Goal: Transaction & Acquisition: Purchase product/service

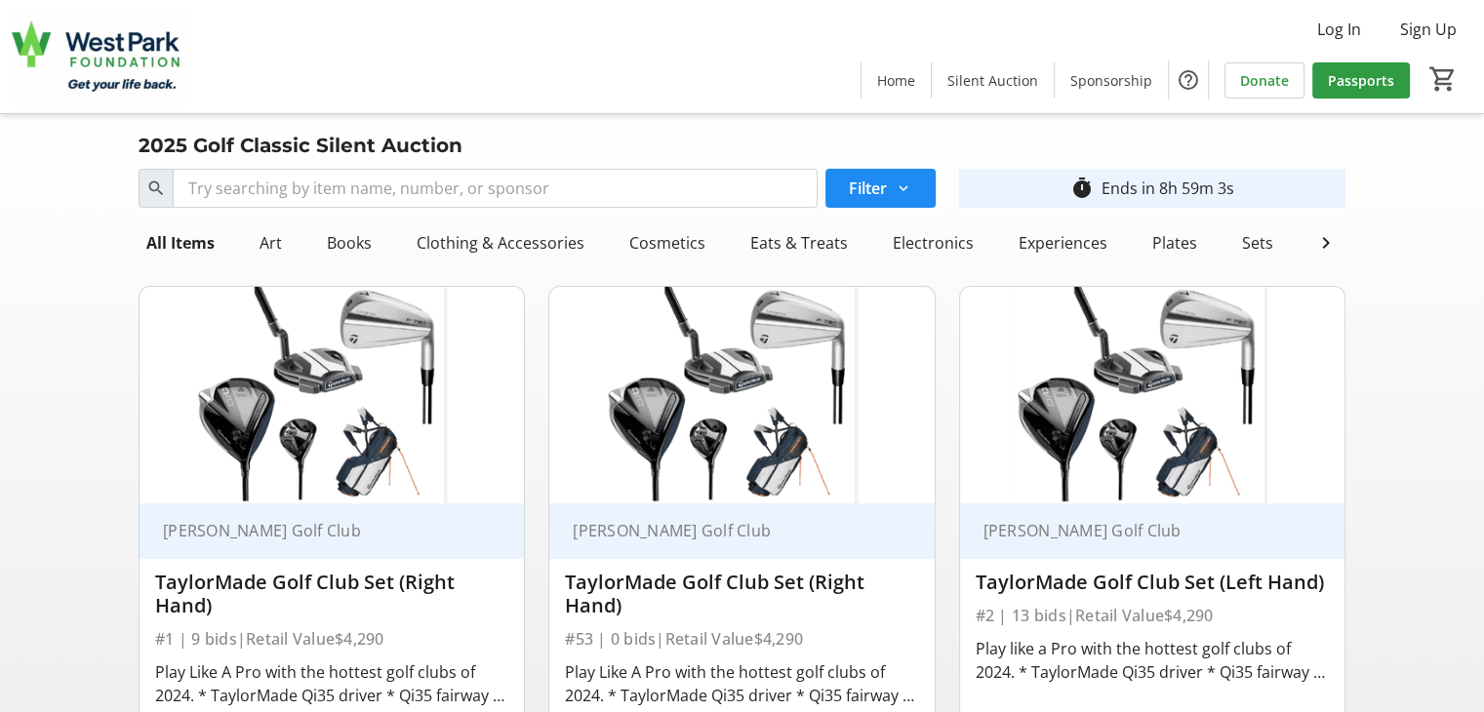
scroll to position [293, 0]
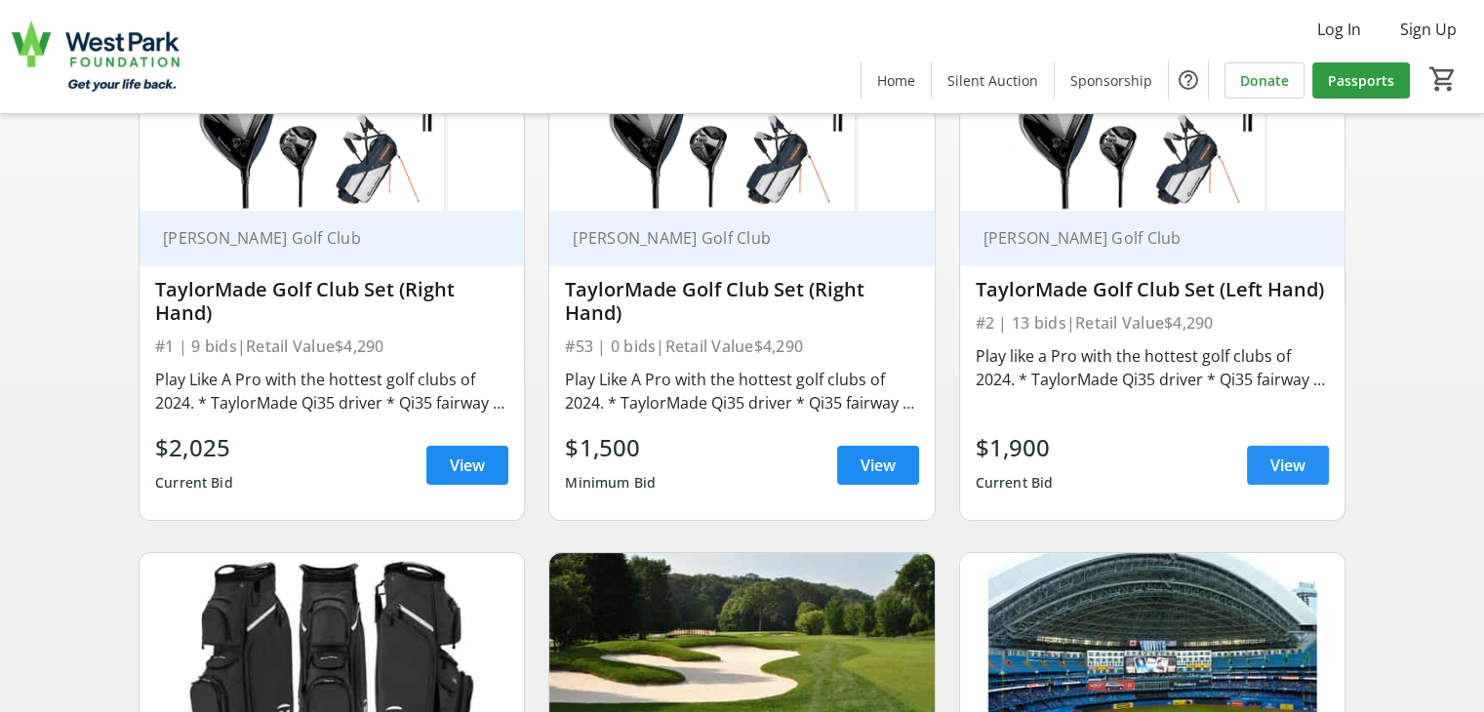
click at [1283, 477] on span "View" at bounding box center [1287, 465] width 35 height 23
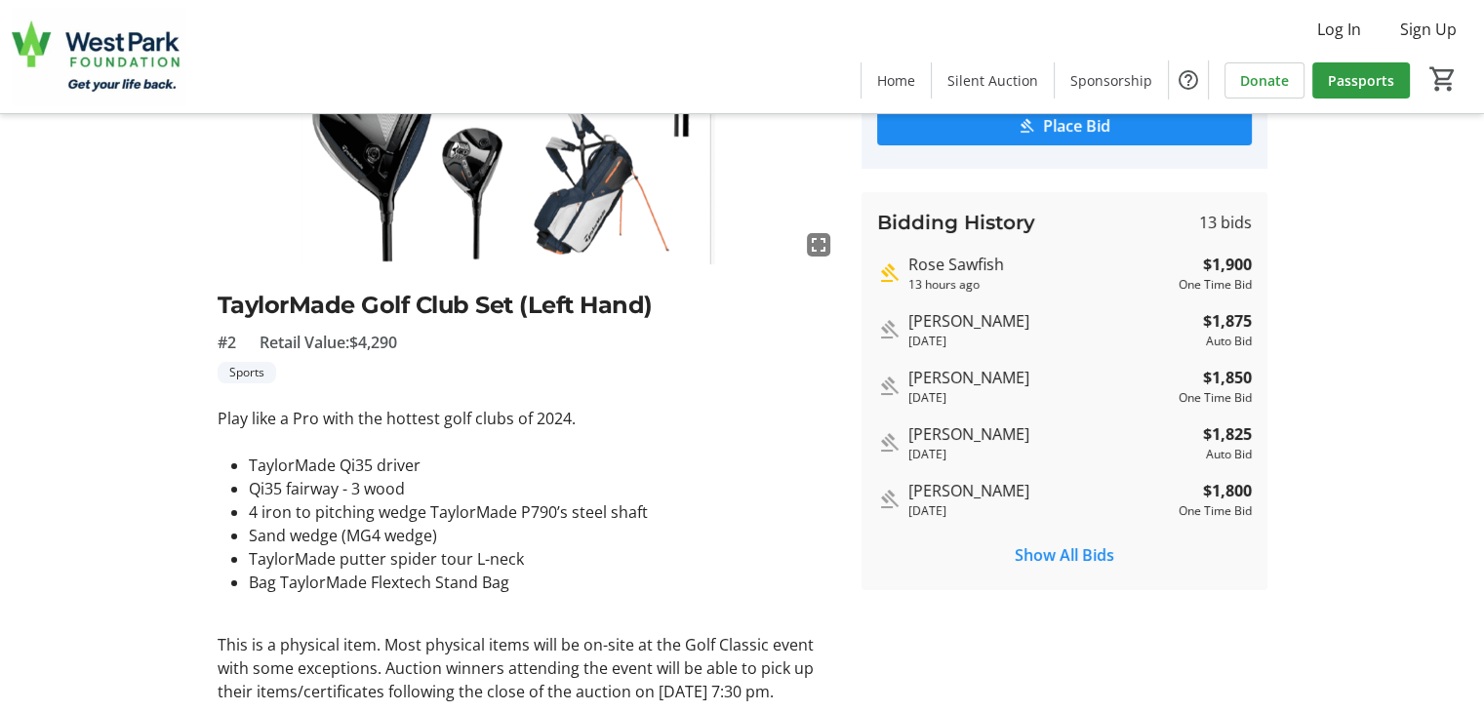
scroll to position [293, 0]
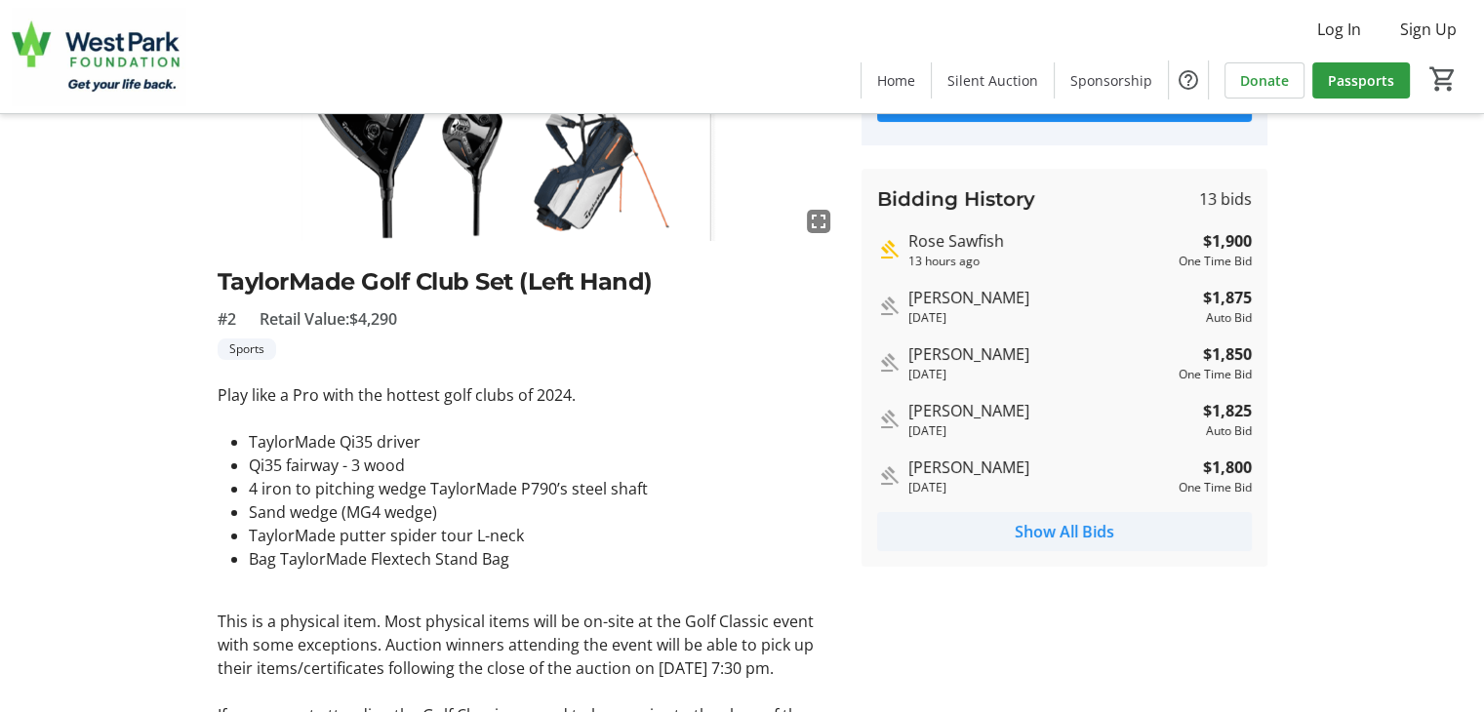
click at [1062, 532] on span "Show All Bids" at bounding box center [1063, 531] width 99 height 23
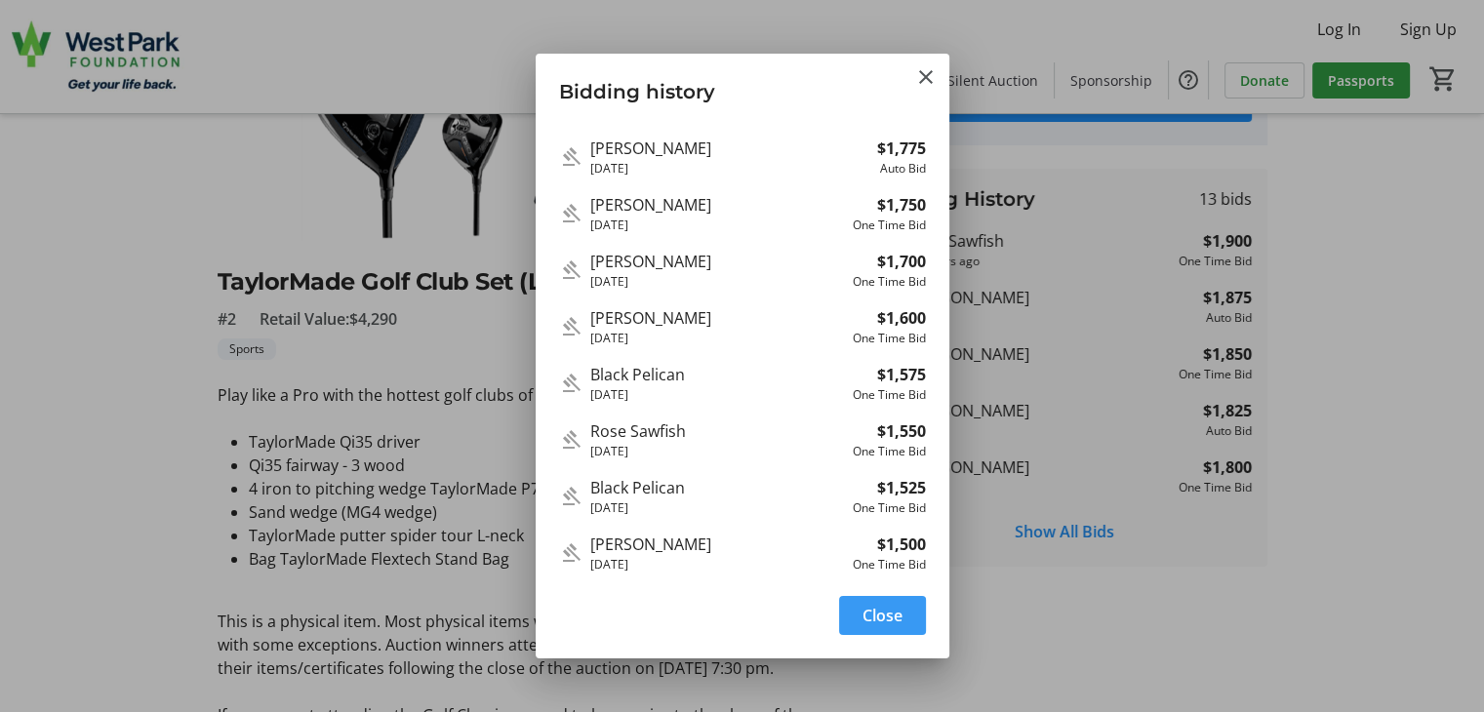
scroll to position [0, 0]
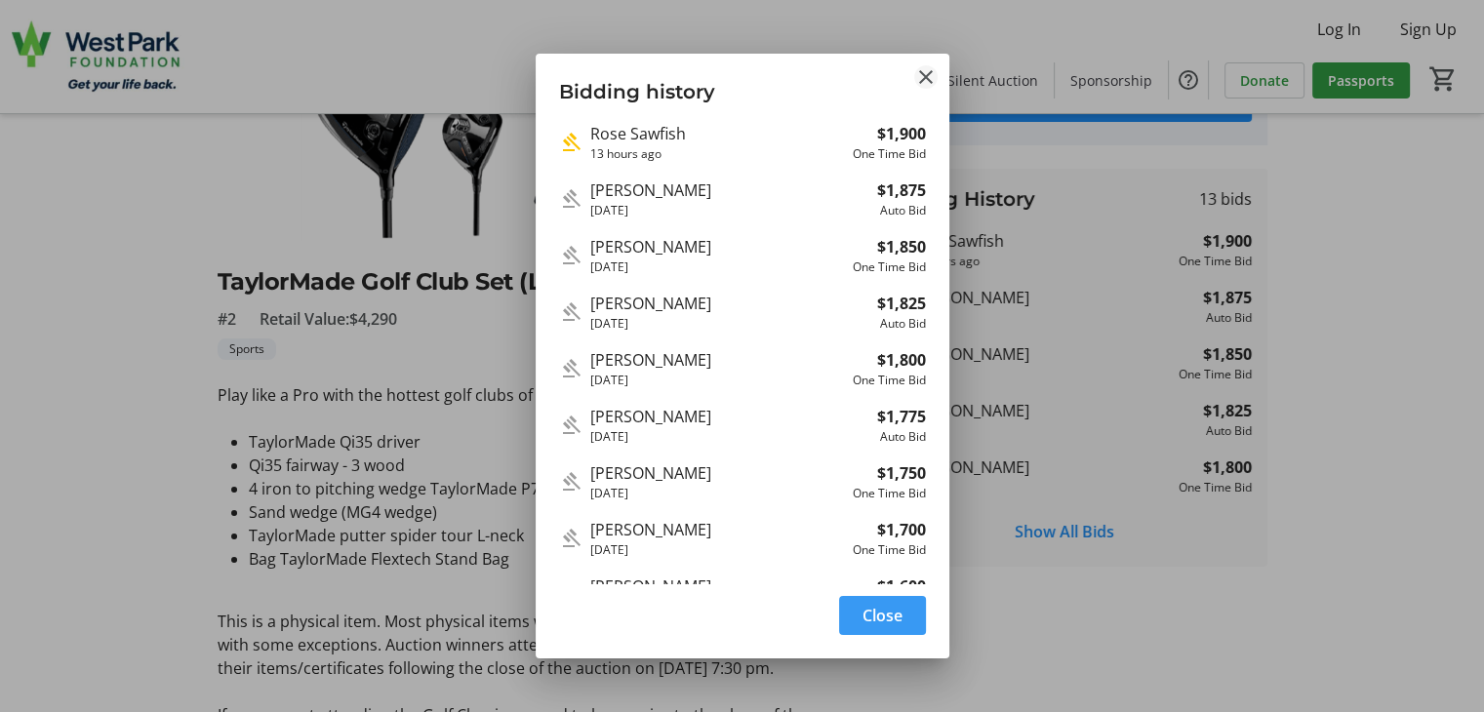
click at [928, 79] on mat-icon "Close" at bounding box center [925, 76] width 23 height 23
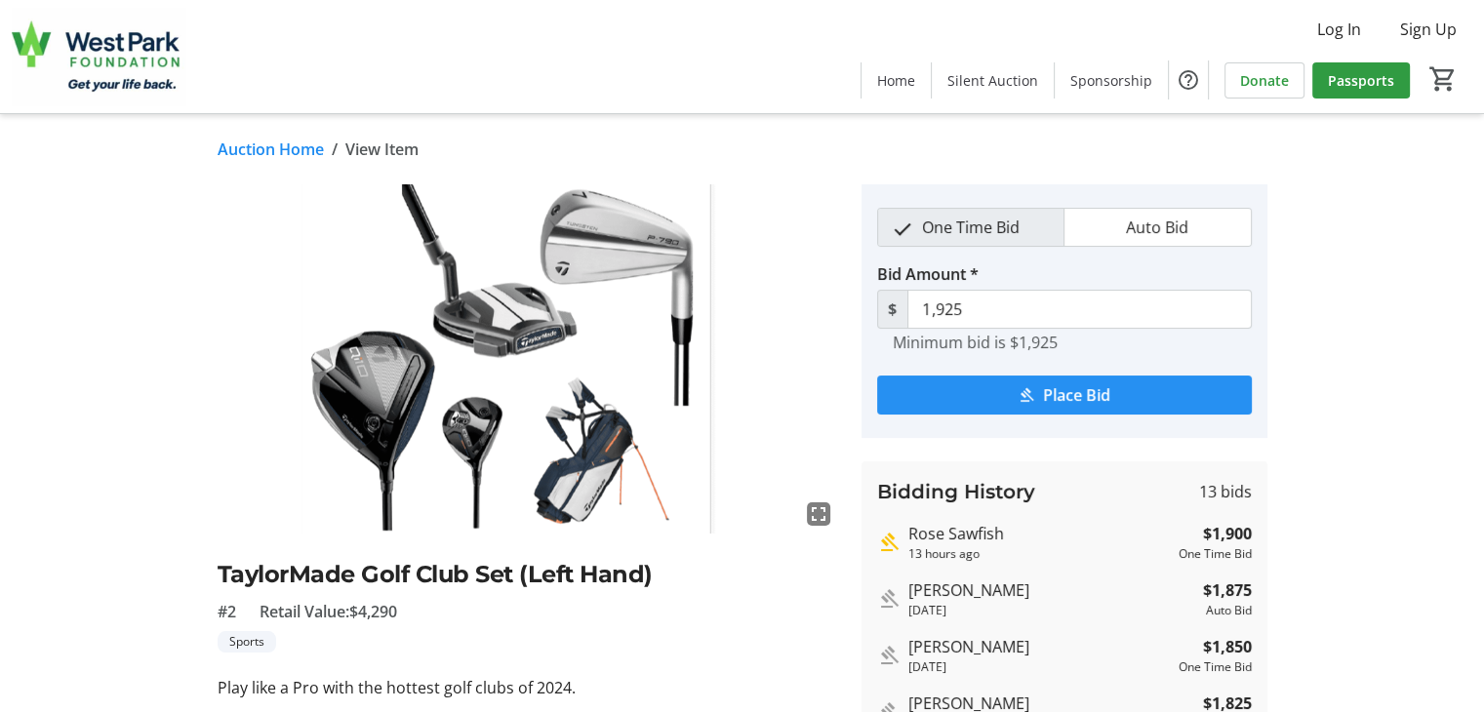
click at [1066, 394] on span "Place Bid" at bounding box center [1076, 394] width 67 height 23
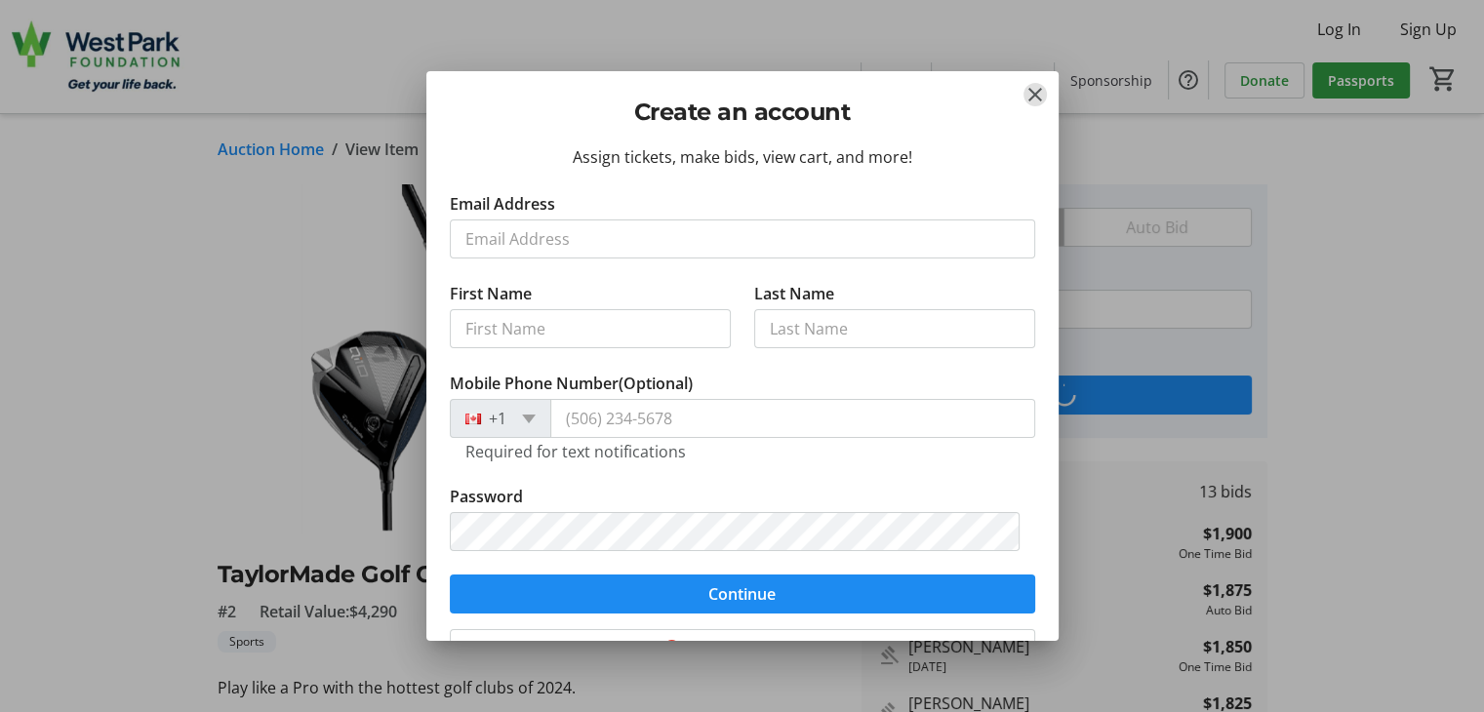
click at [1037, 95] on mat-icon "Close" at bounding box center [1034, 94] width 23 height 23
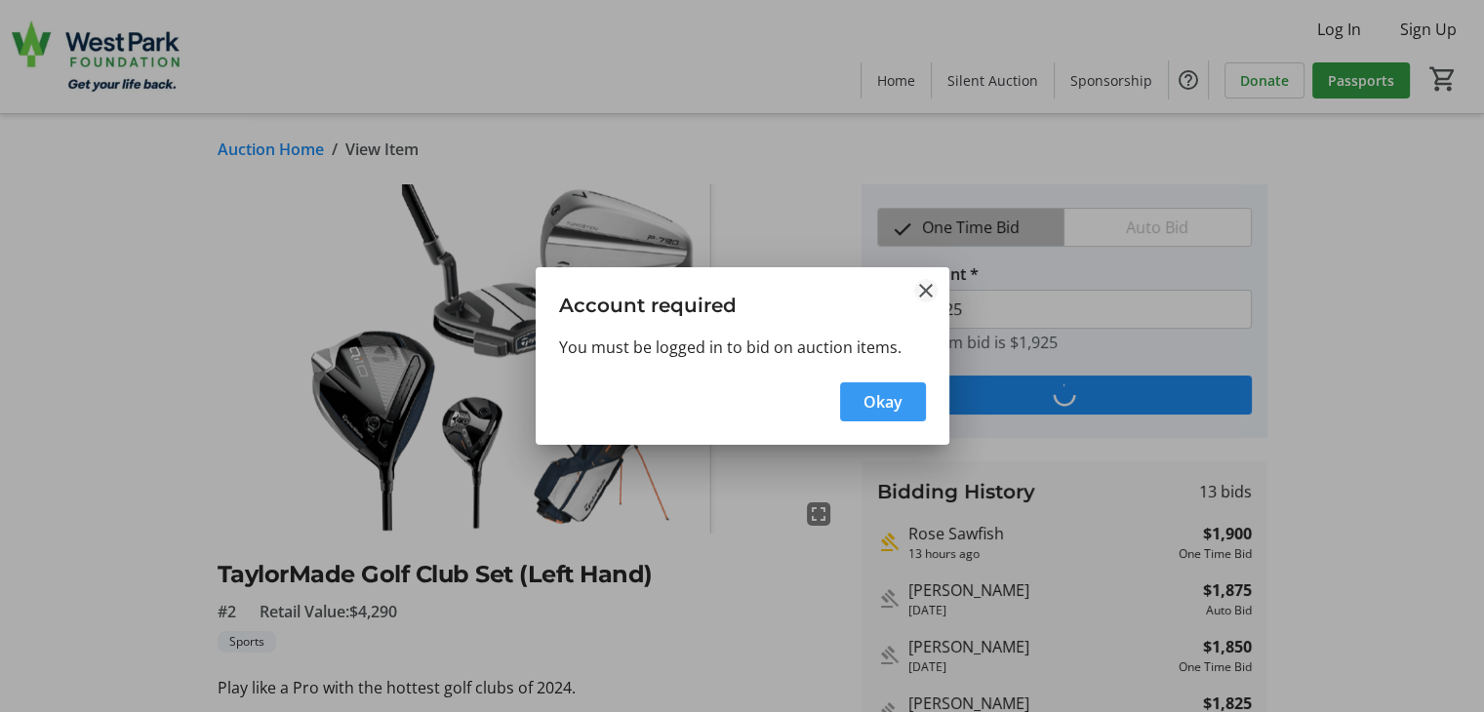
click at [928, 289] on mat-icon "Close" at bounding box center [925, 290] width 23 height 23
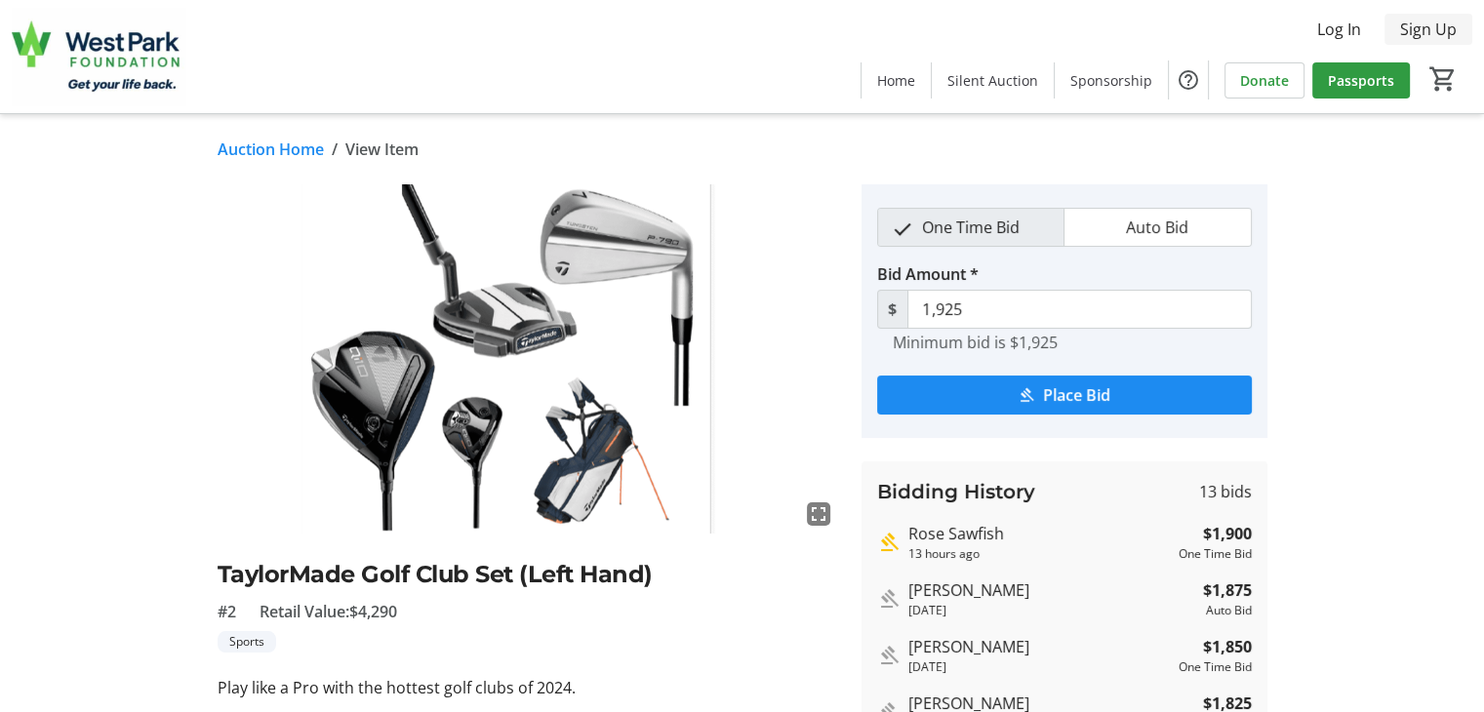
click at [1429, 32] on span "Sign Up" at bounding box center [1428, 29] width 57 height 23
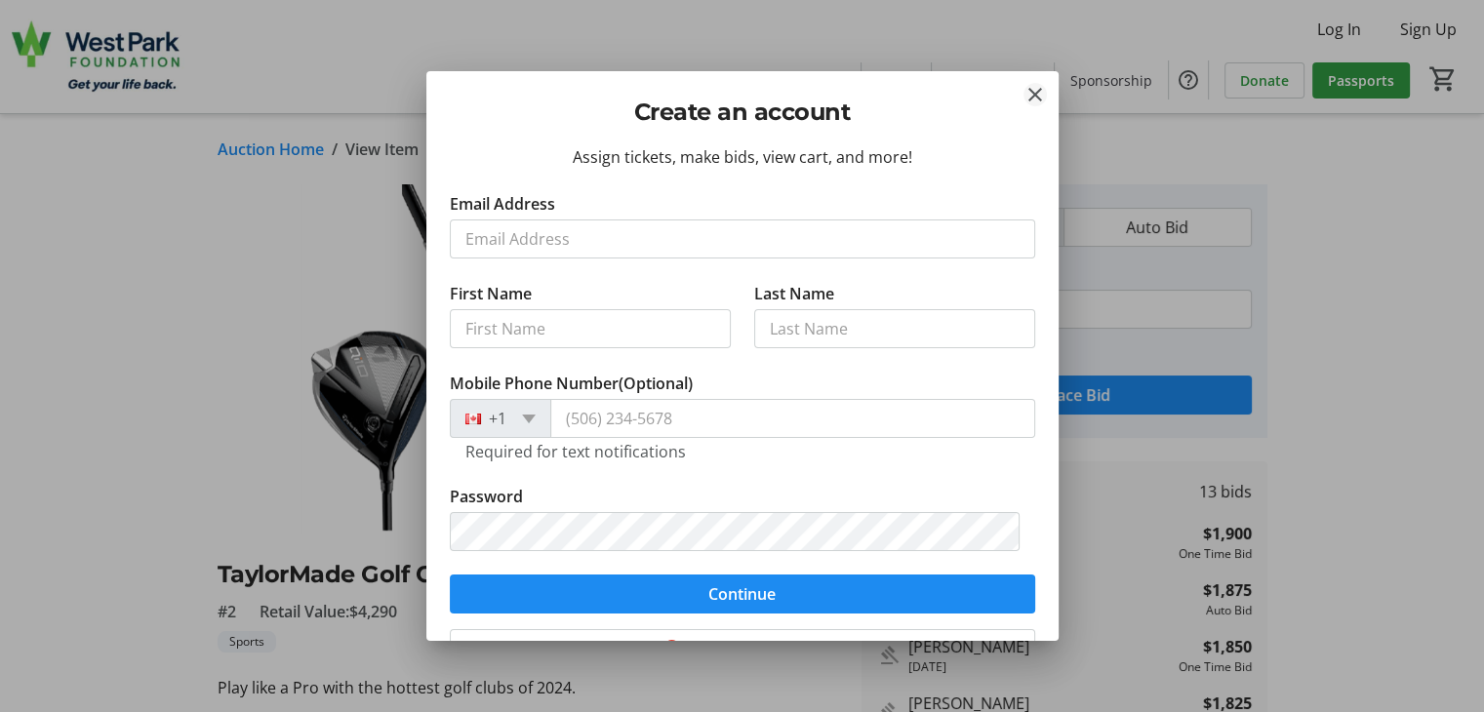
click at [1034, 99] on mat-icon "Close" at bounding box center [1034, 94] width 23 height 23
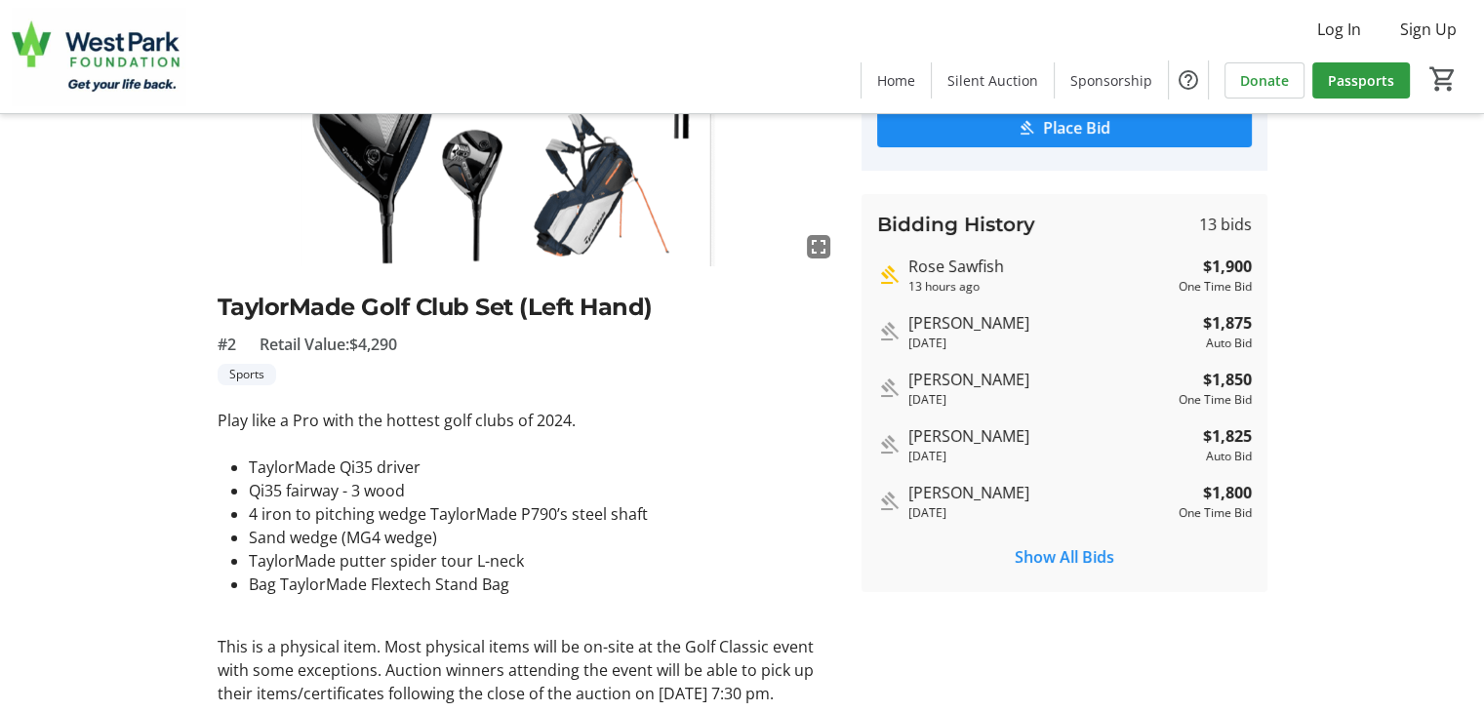
scroll to position [293, 0]
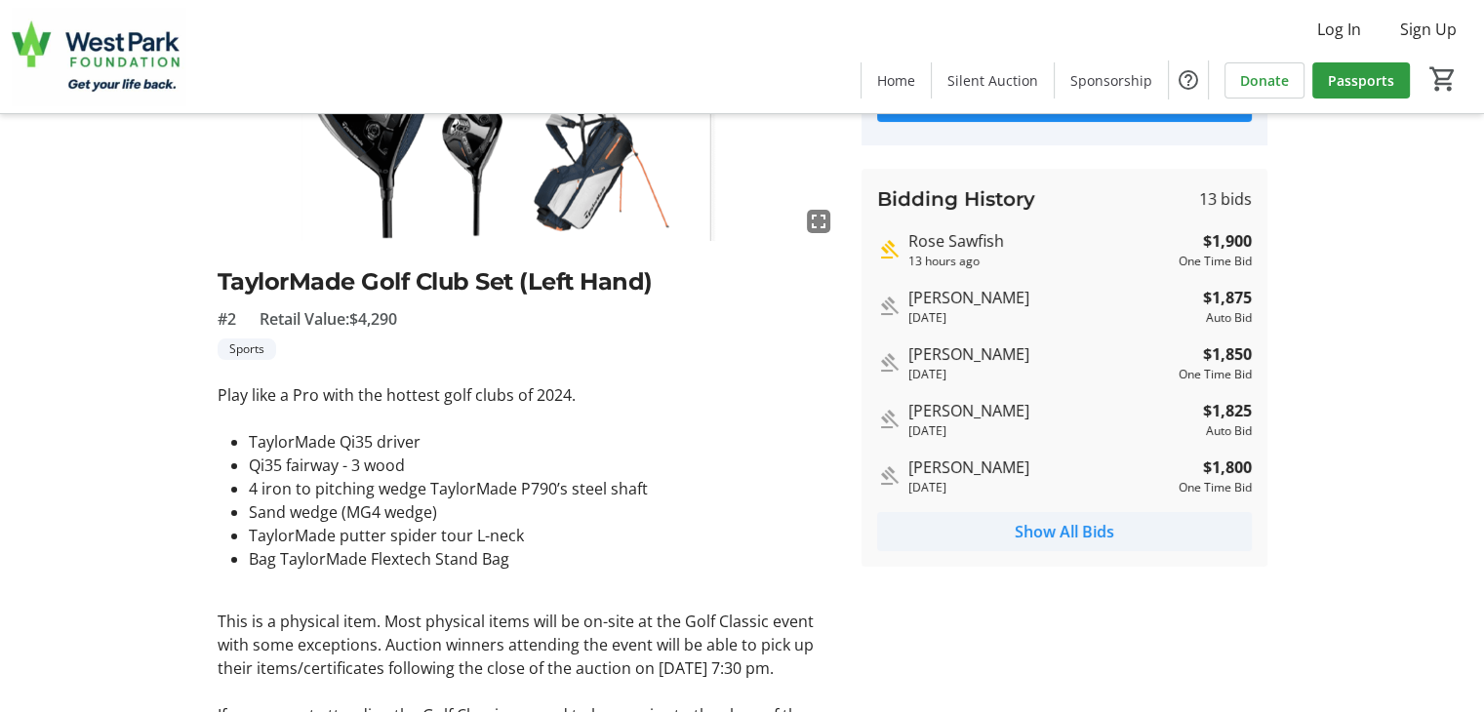
click at [1044, 533] on span "Show All Bids" at bounding box center [1063, 531] width 99 height 23
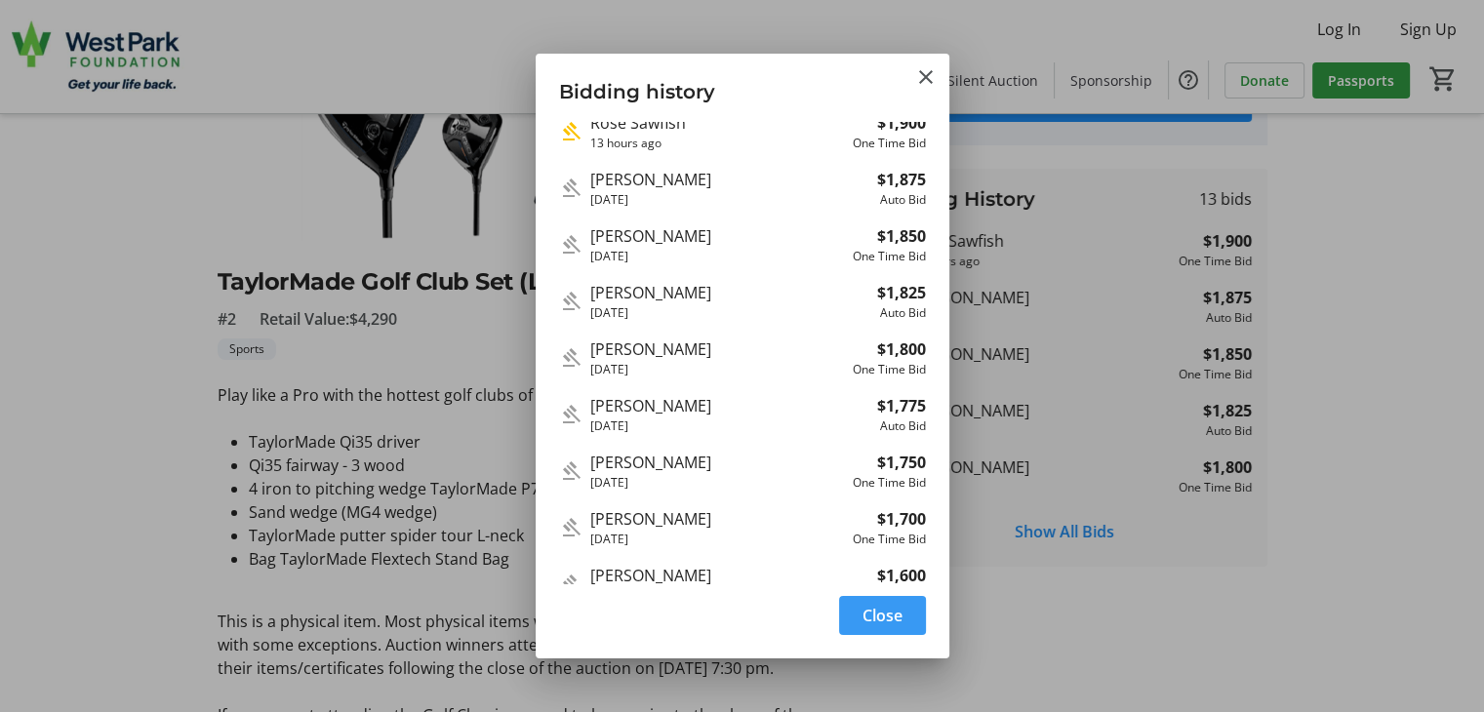
scroll to position [0, 0]
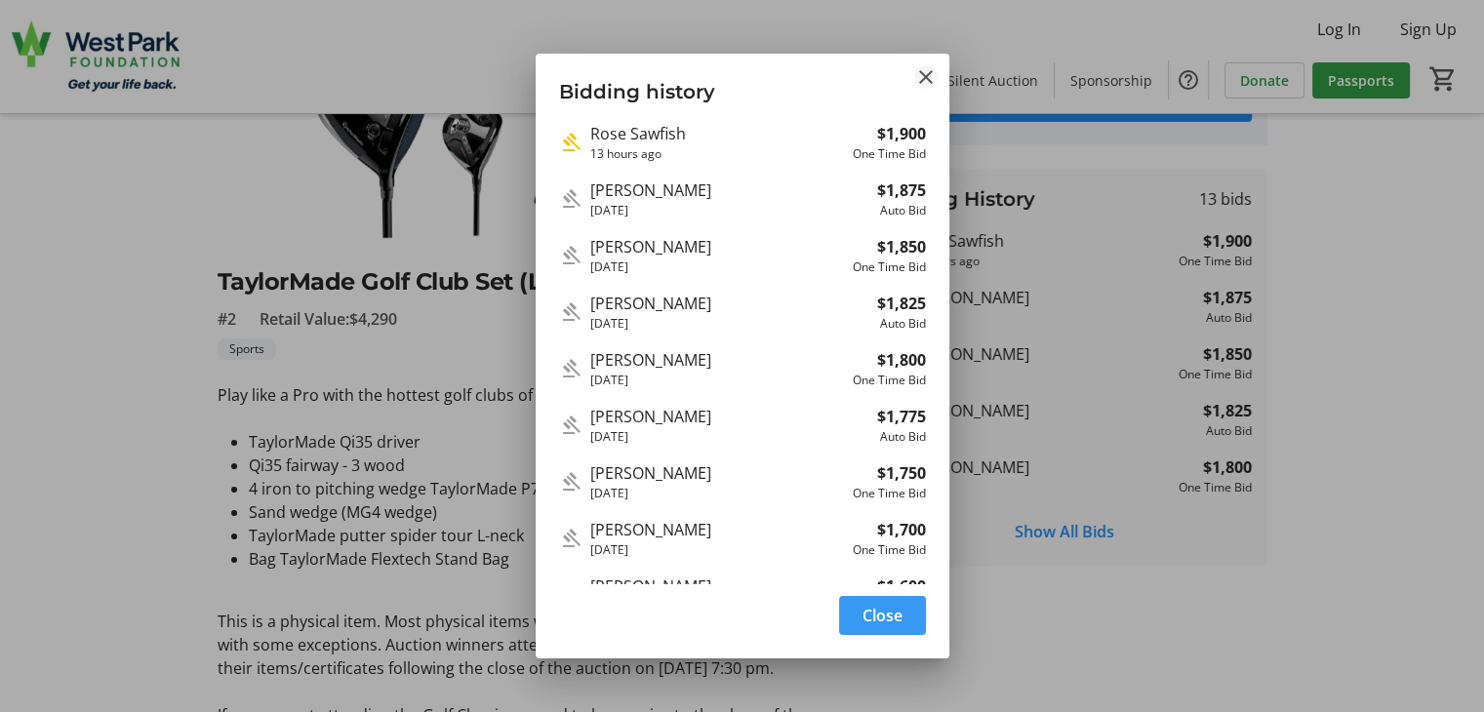
click at [928, 79] on mat-icon "Close" at bounding box center [925, 76] width 23 height 23
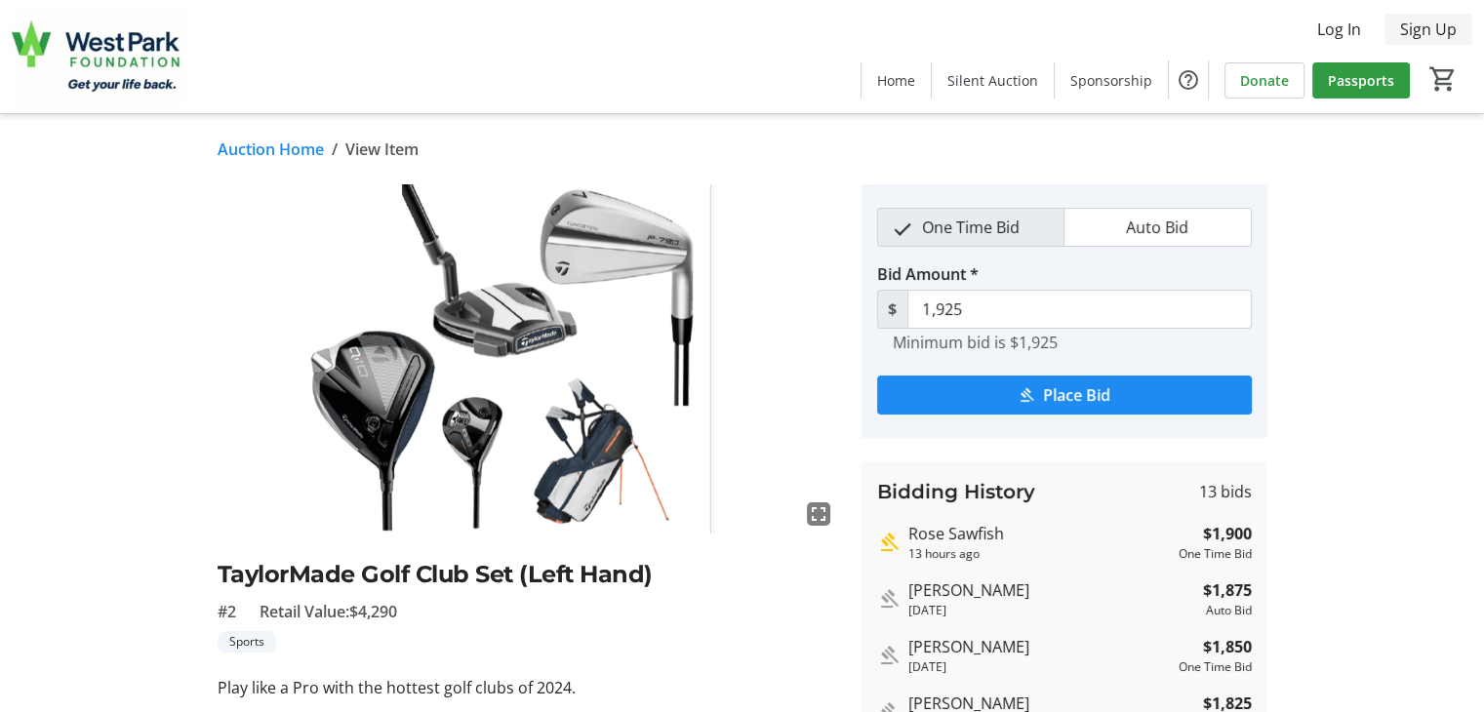
click at [1431, 30] on span "Sign Up" at bounding box center [1428, 29] width 57 height 23
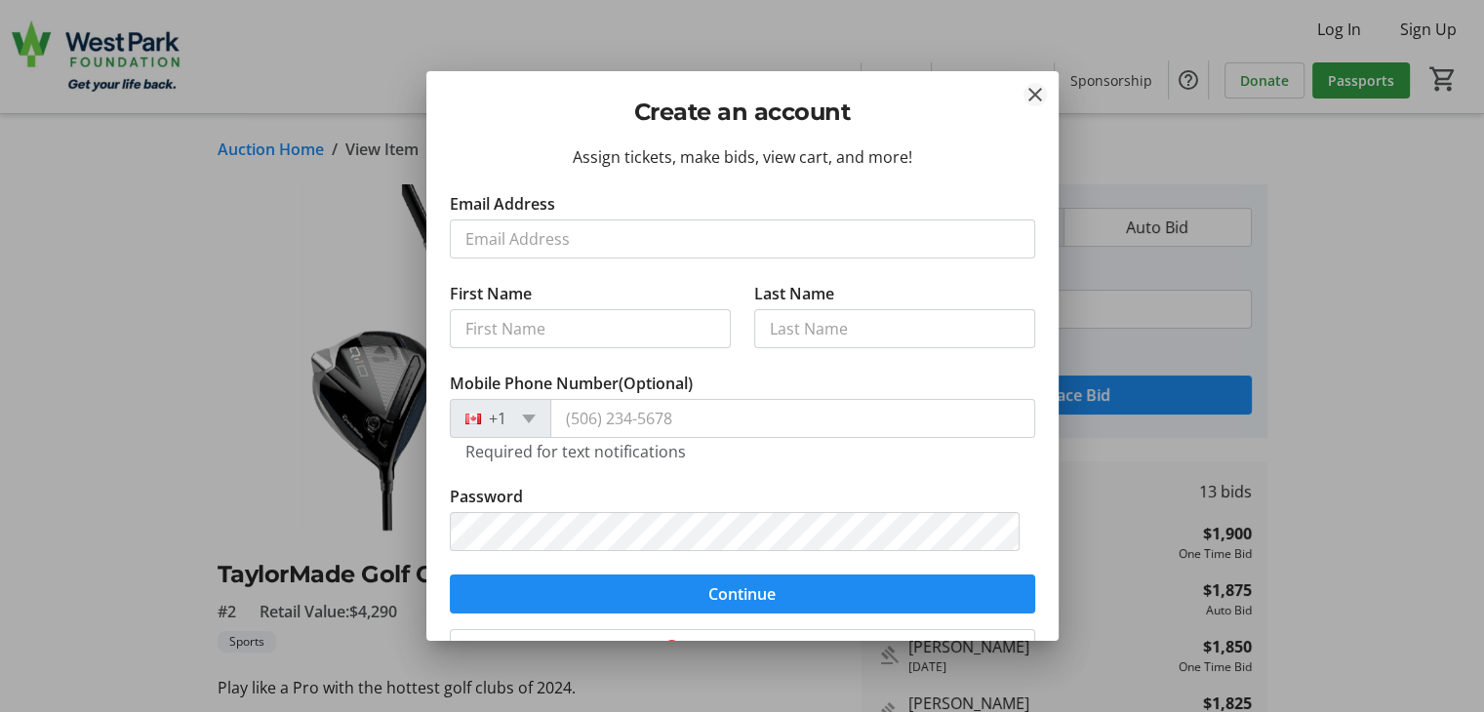
click at [1037, 97] on mat-icon "Close" at bounding box center [1034, 94] width 23 height 23
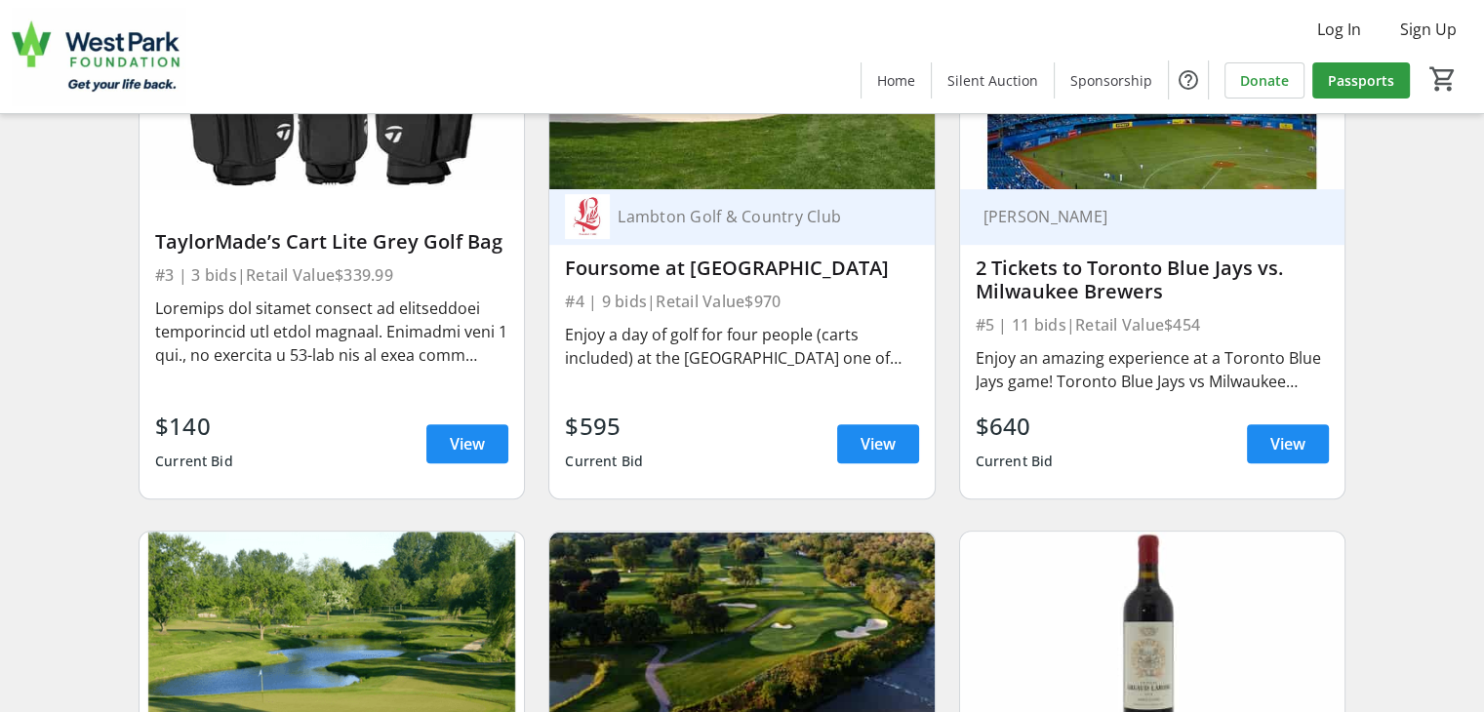
scroll to position [878, 0]
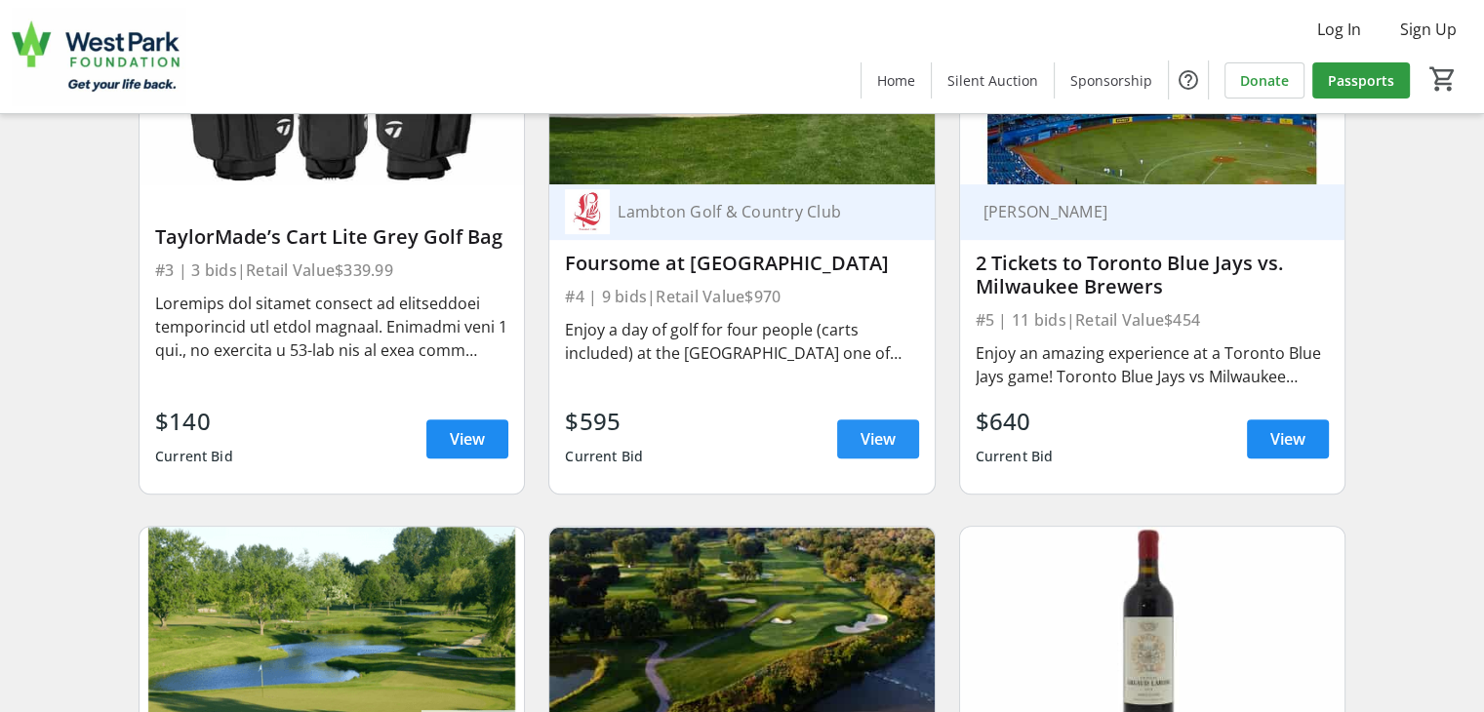
click at [892, 450] on span "View" at bounding box center [877, 438] width 35 height 23
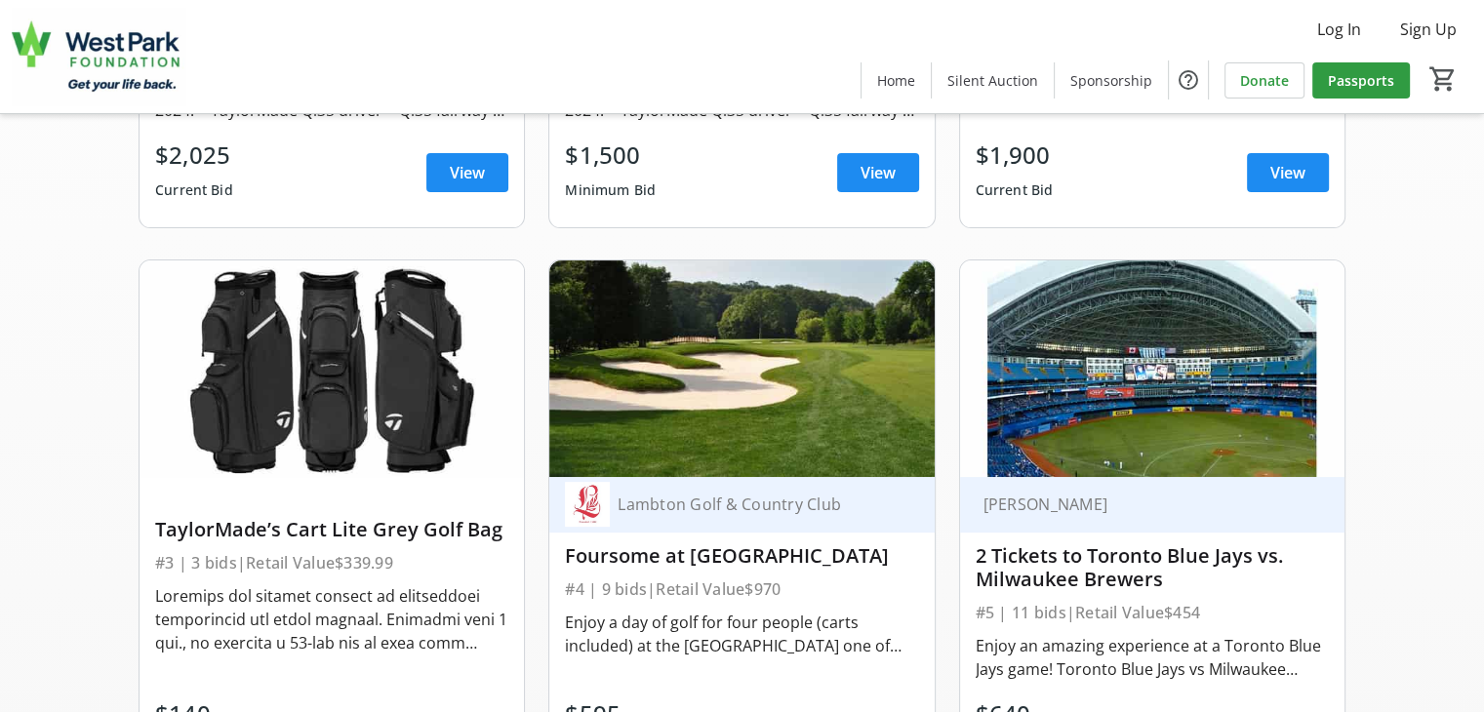
scroll to position [293, 0]
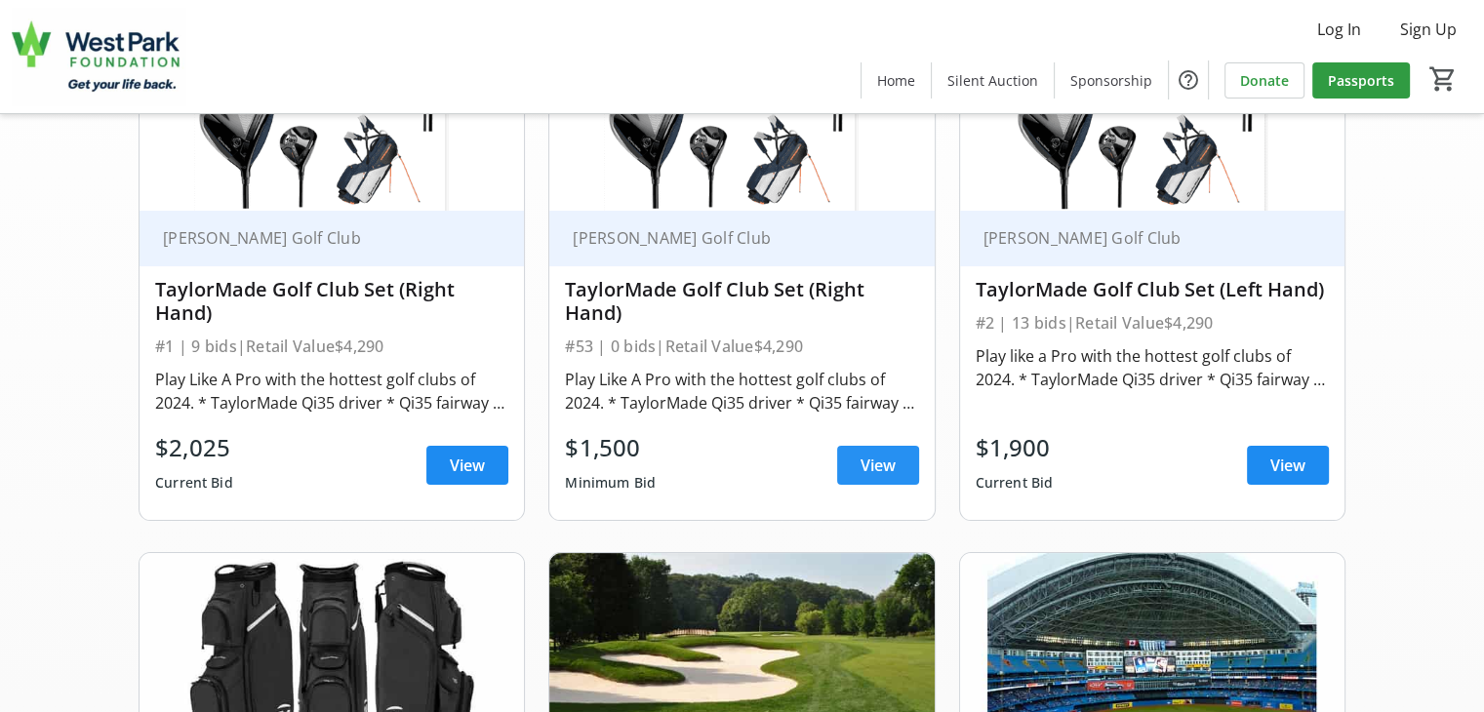
click at [863, 477] on span "View" at bounding box center [877, 465] width 35 height 23
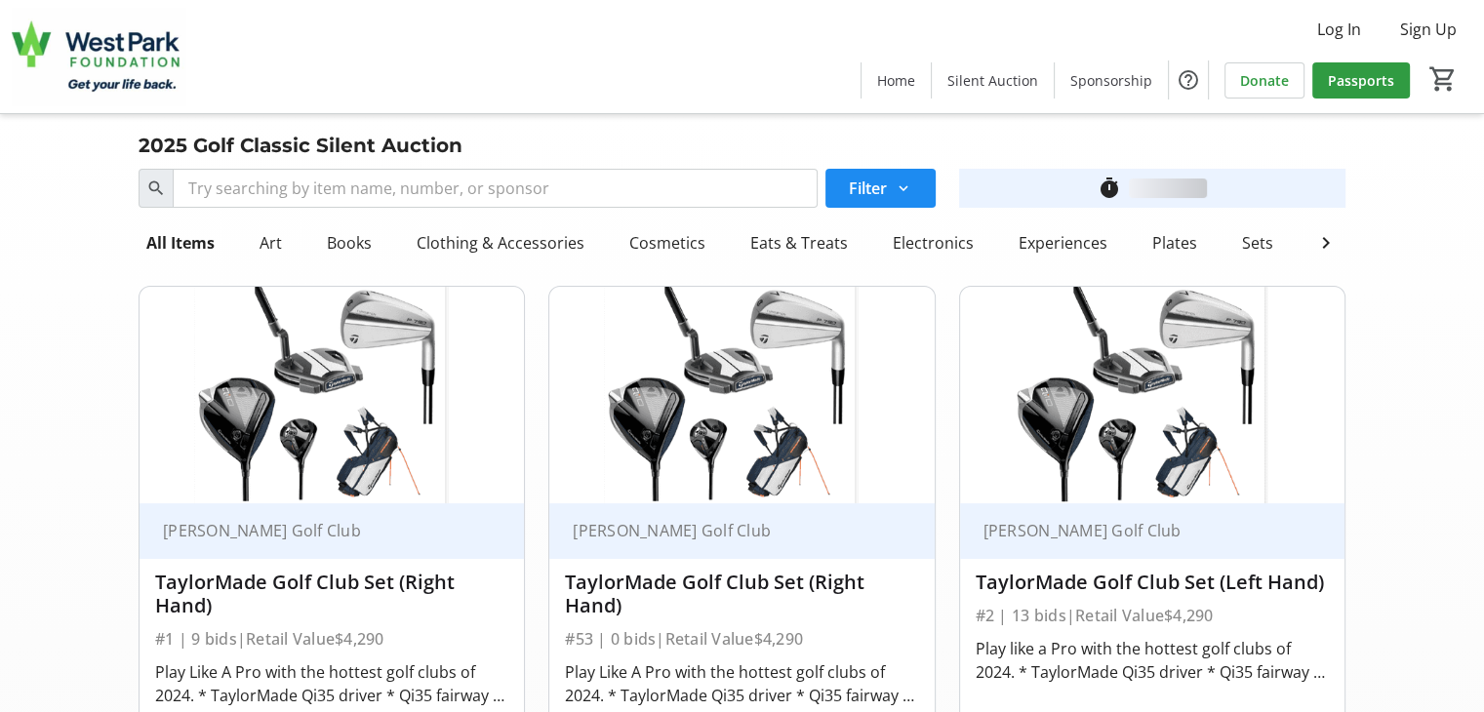
scroll to position [293, 0]
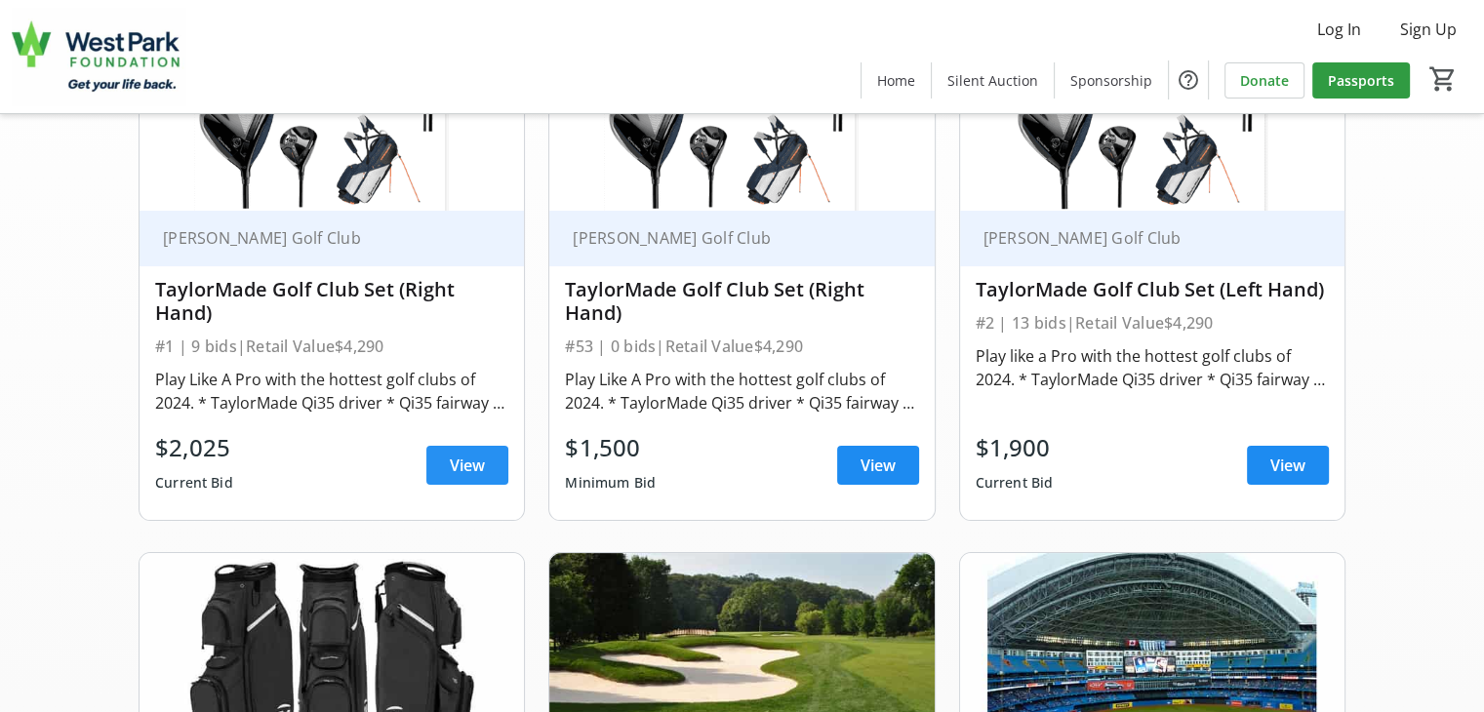
click at [464, 473] on span "View" at bounding box center [467, 465] width 35 height 23
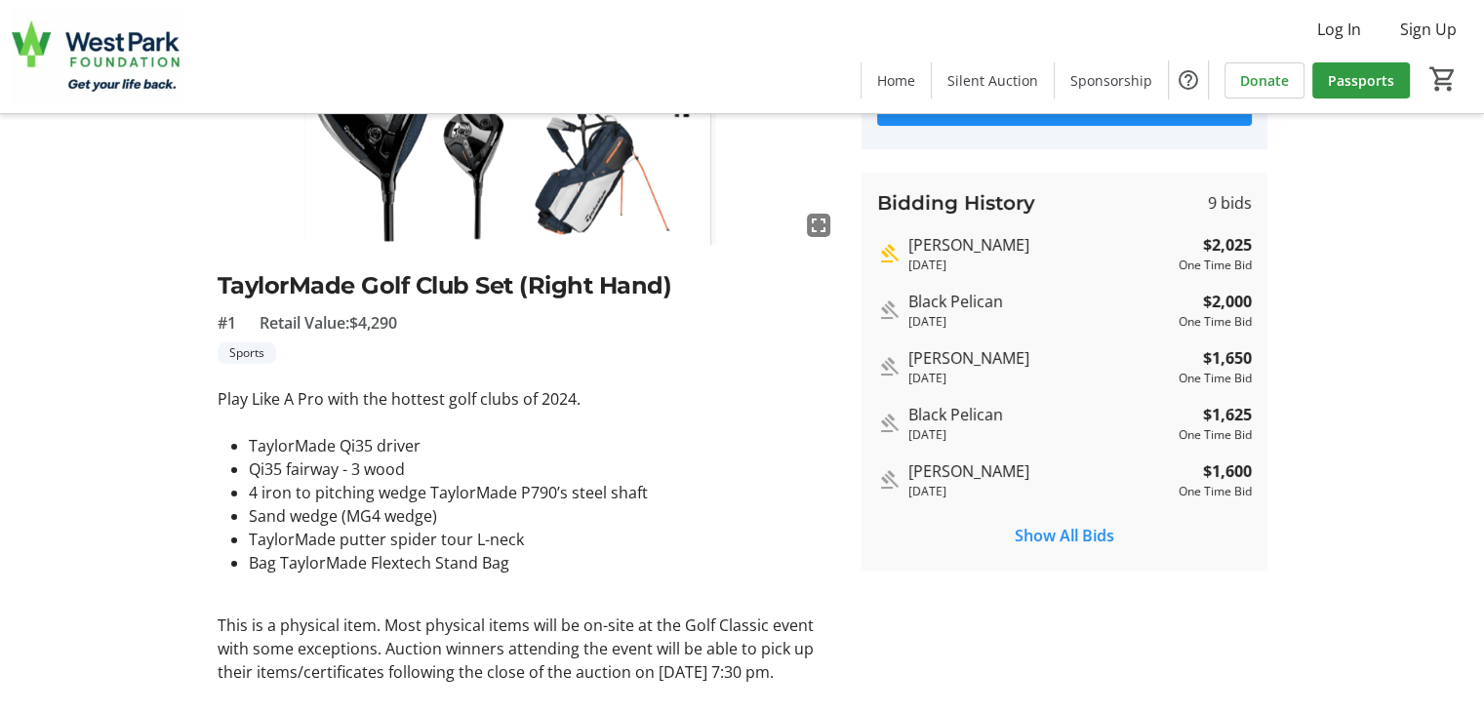
scroll to position [293, 0]
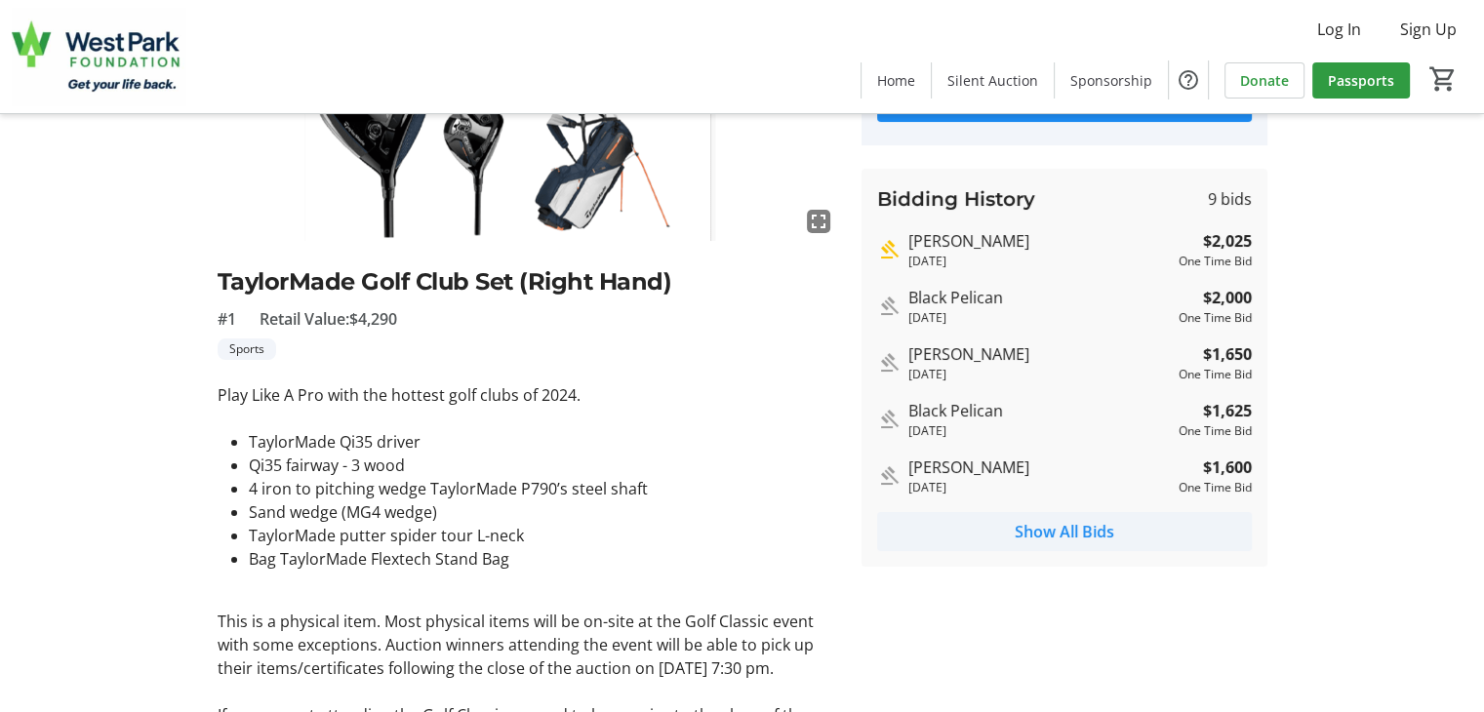
click at [1045, 528] on span "Show All Bids" at bounding box center [1063, 531] width 99 height 23
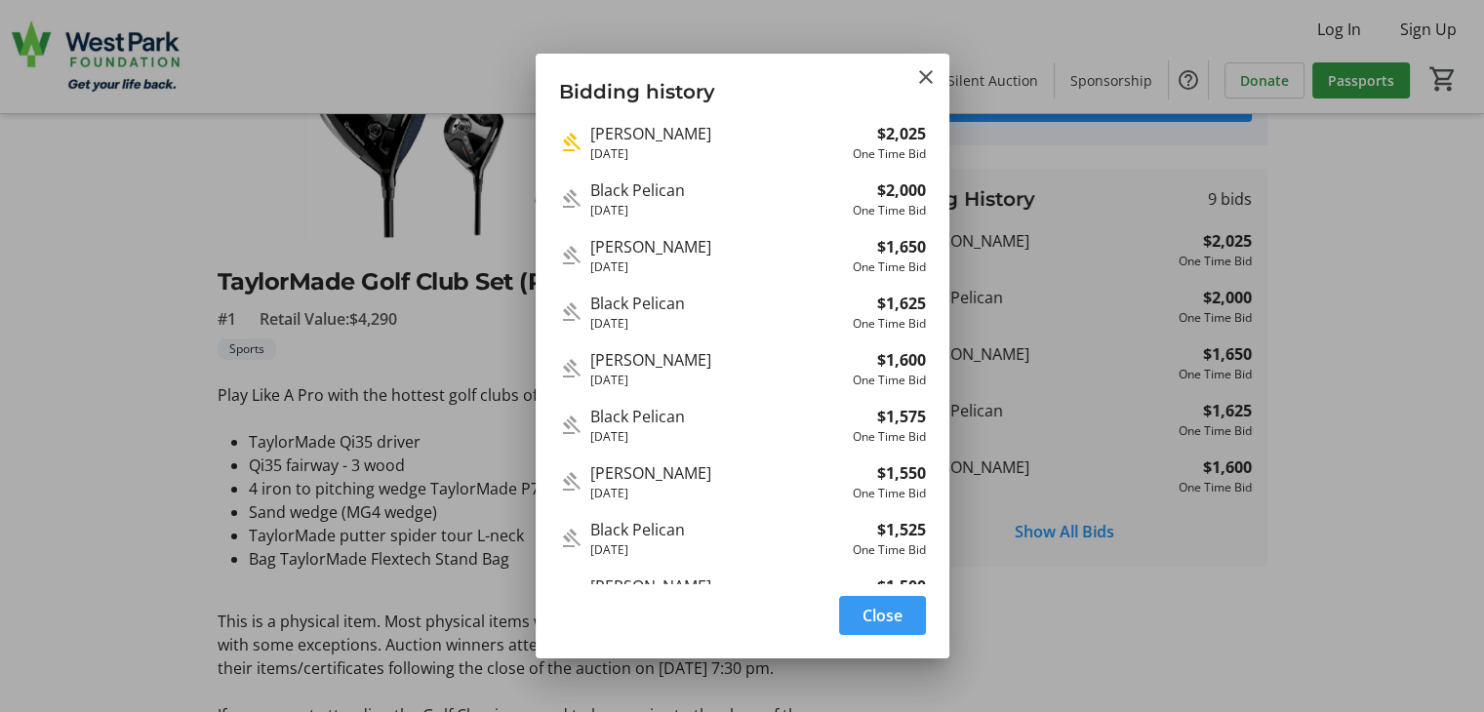
click at [871, 619] on span "Close" at bounding box center [882, 615] width 40 height 23
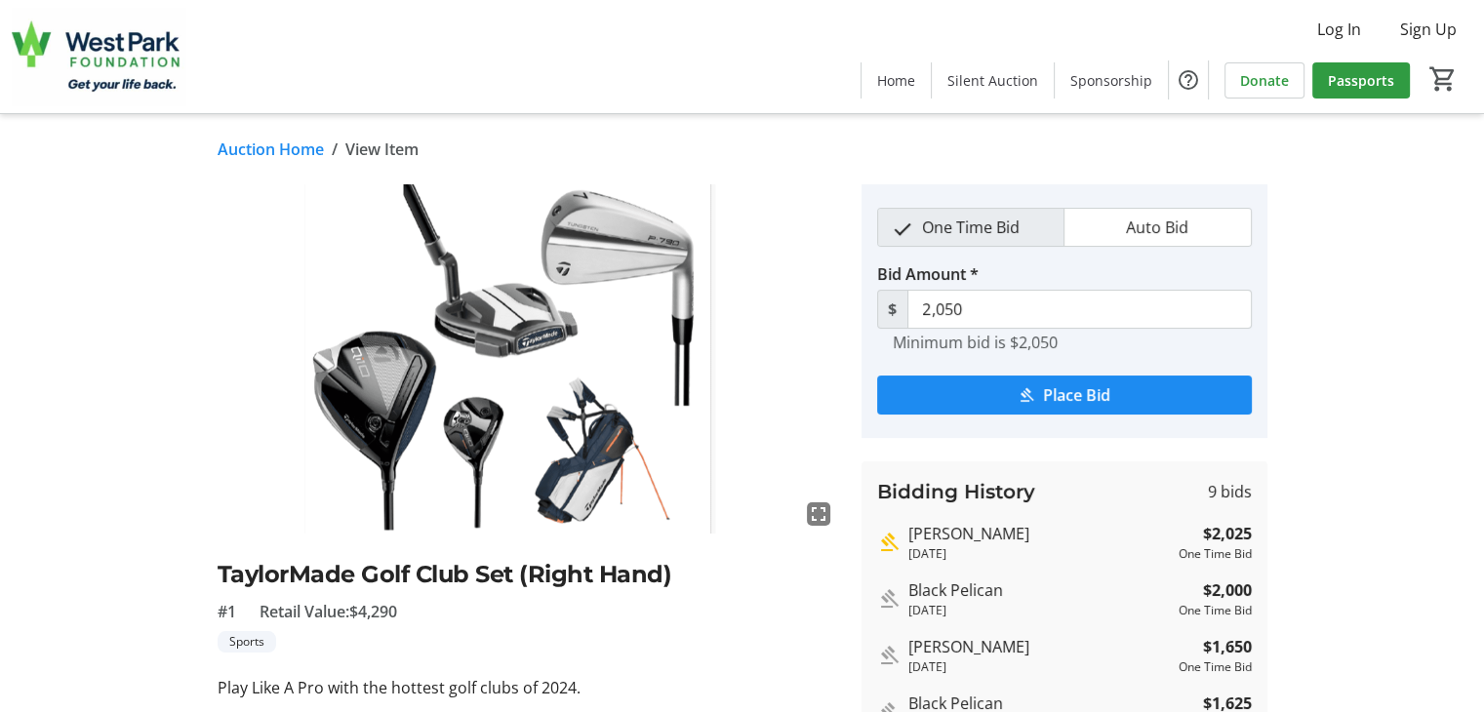
scroll to position [293, 0]
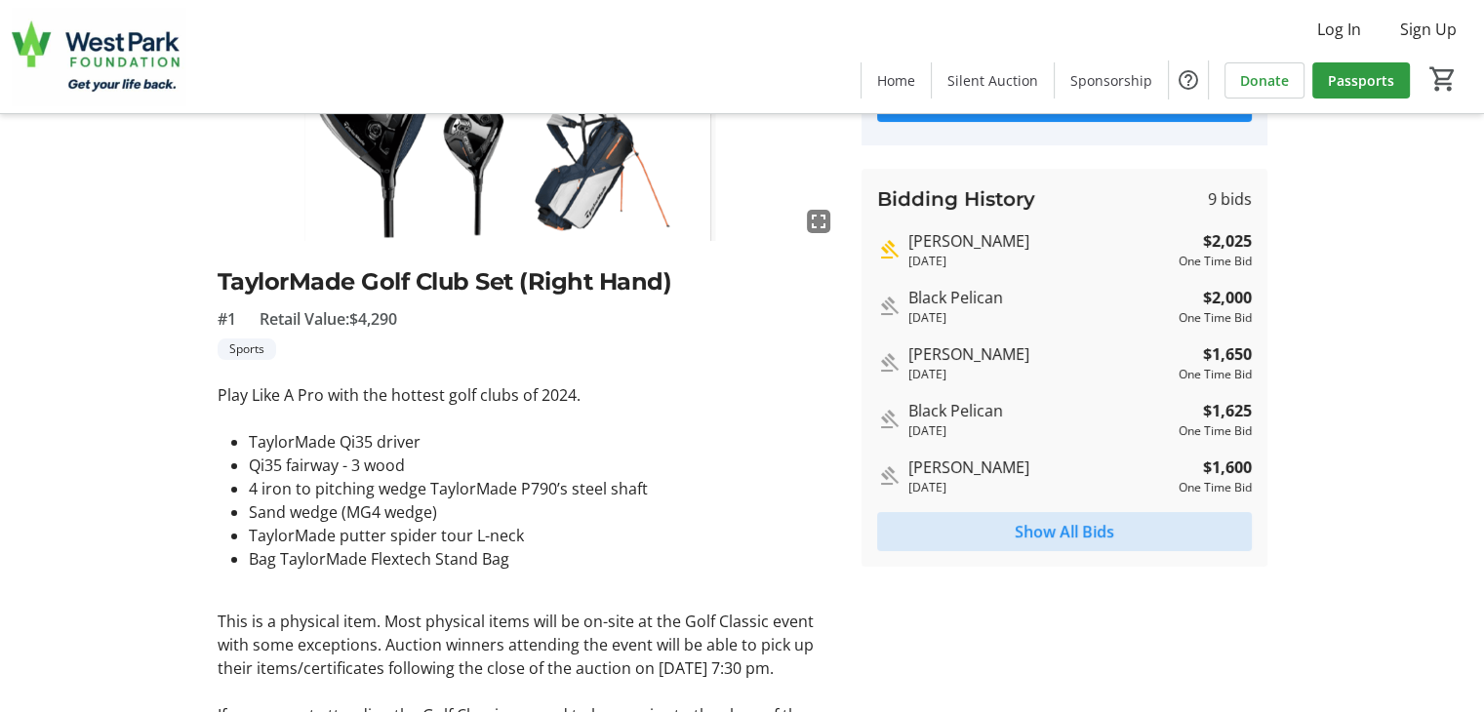
click at [1090, 532] on span "Show All Bids" at bounding box center [1063, 531] width 99 height 23
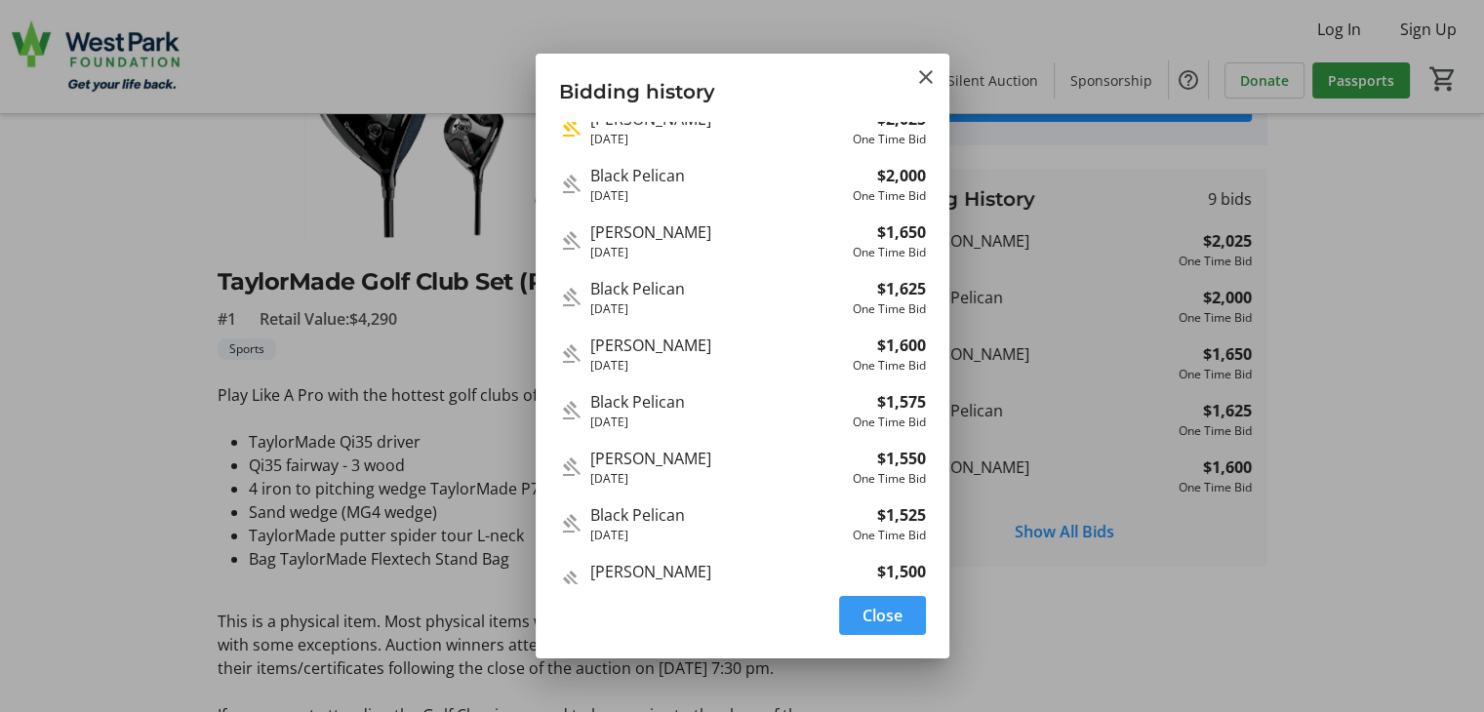
scroll to position [0, 0]
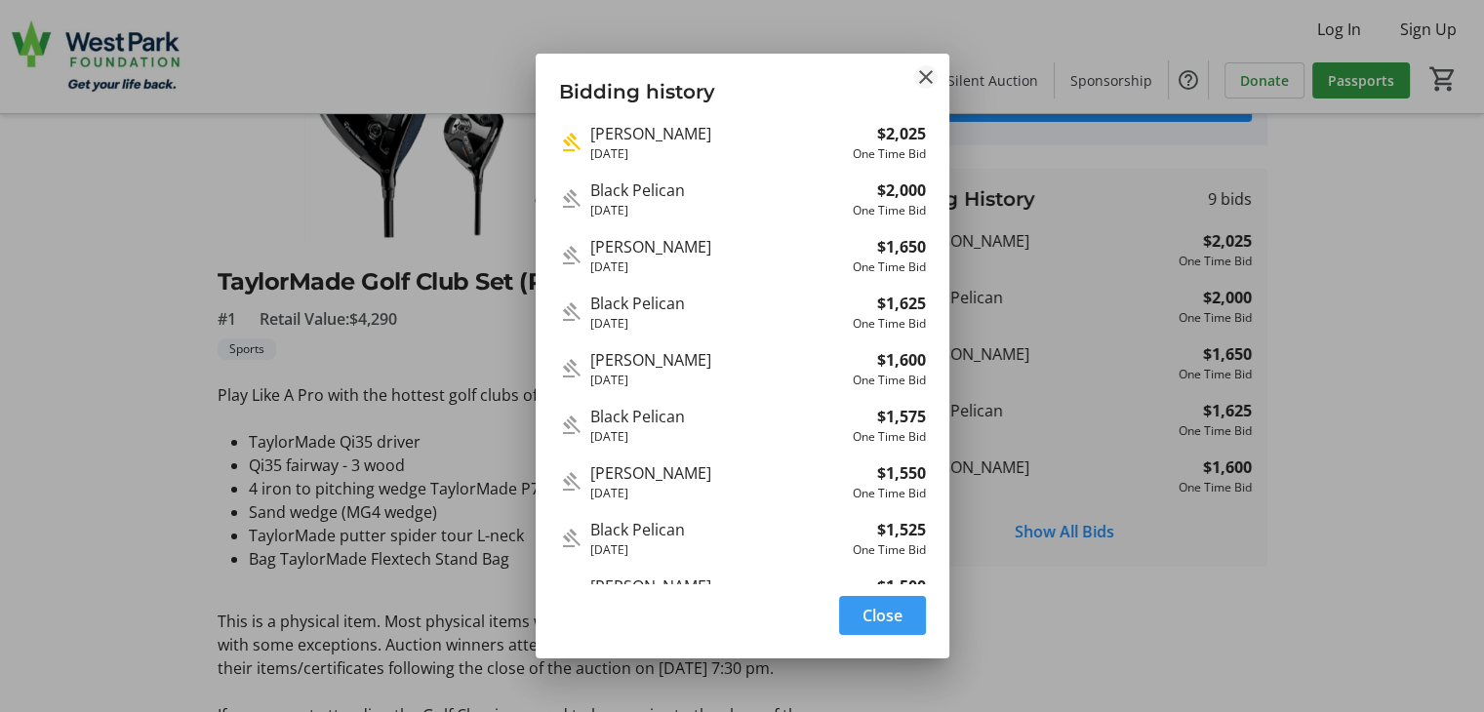
click at [925, 79] on mat-icon "Close" at bounding box center [925, 76] width 23 height 23
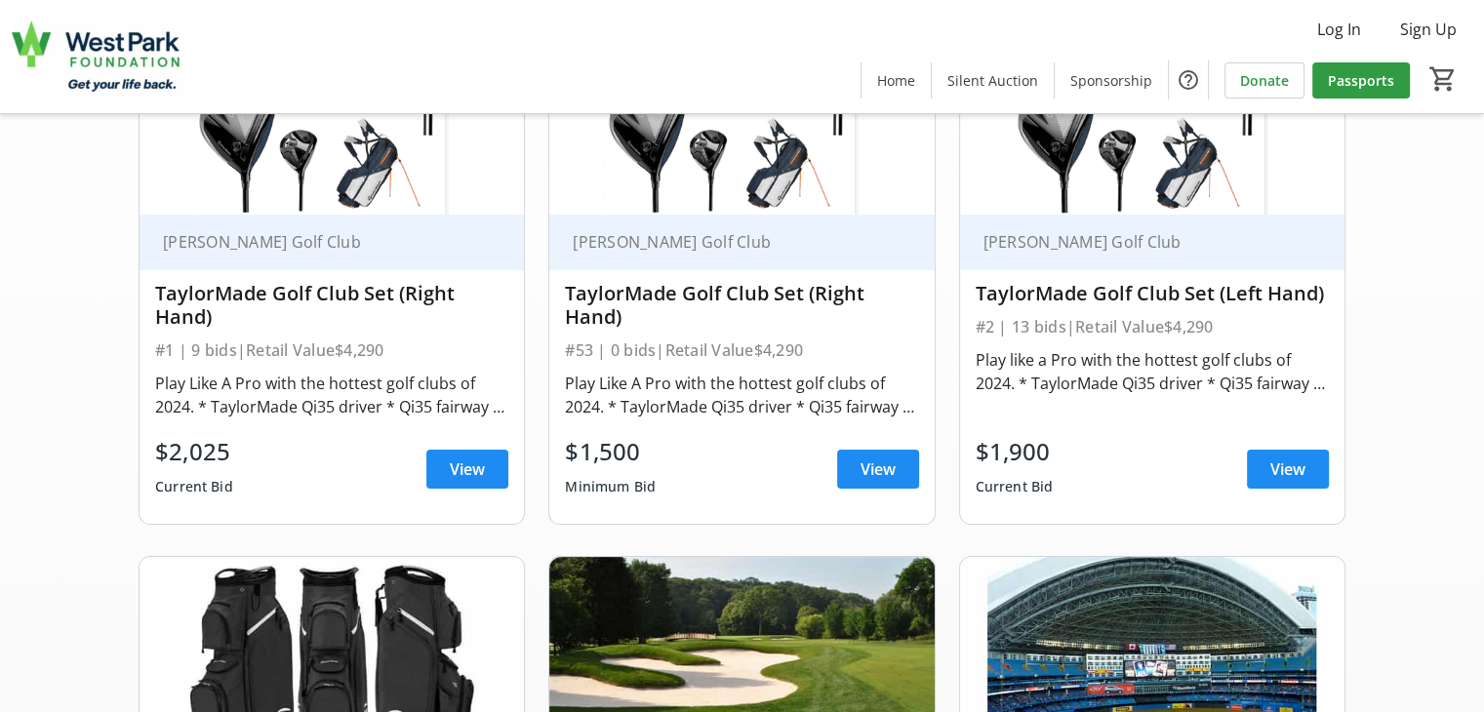
scroll to position [293, 0]
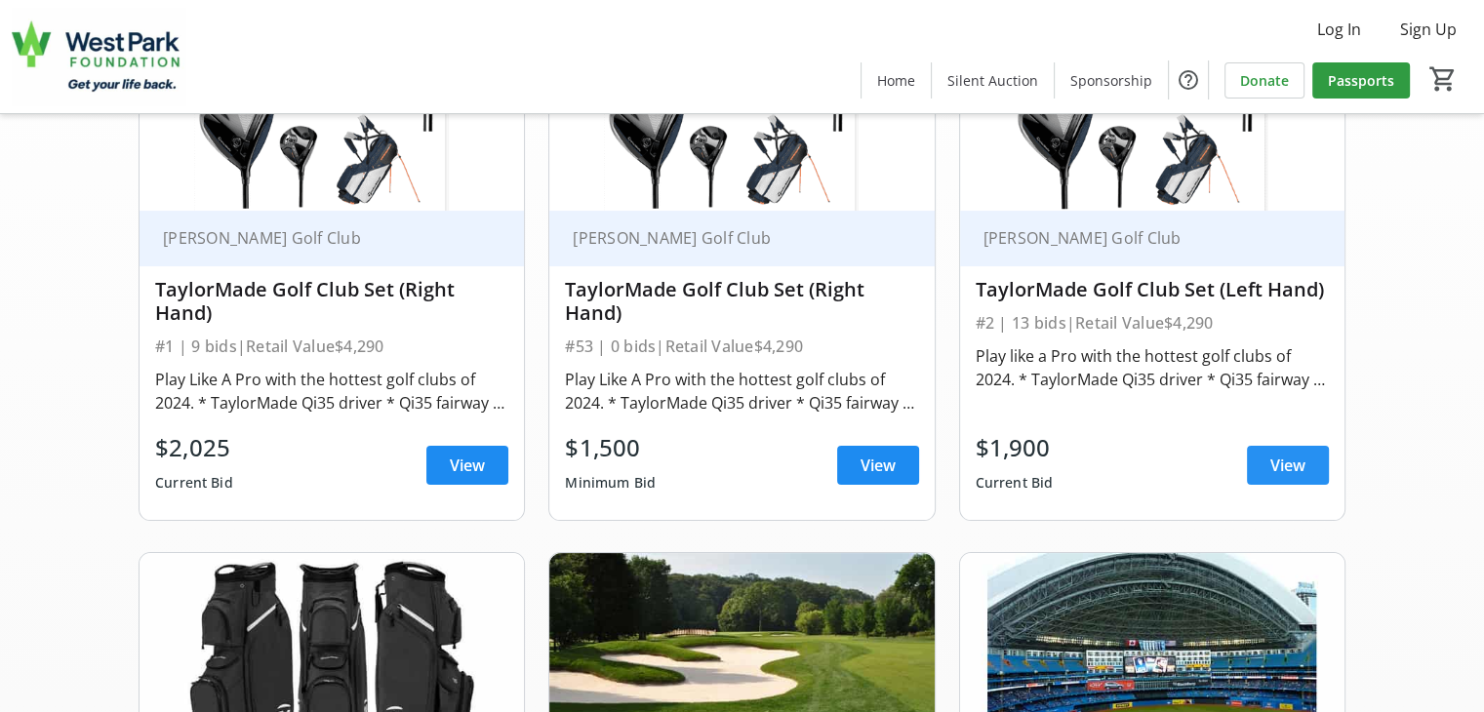
click at [1292, 475] on span "View" at bounding box center [1287, 465] width 35 height 23
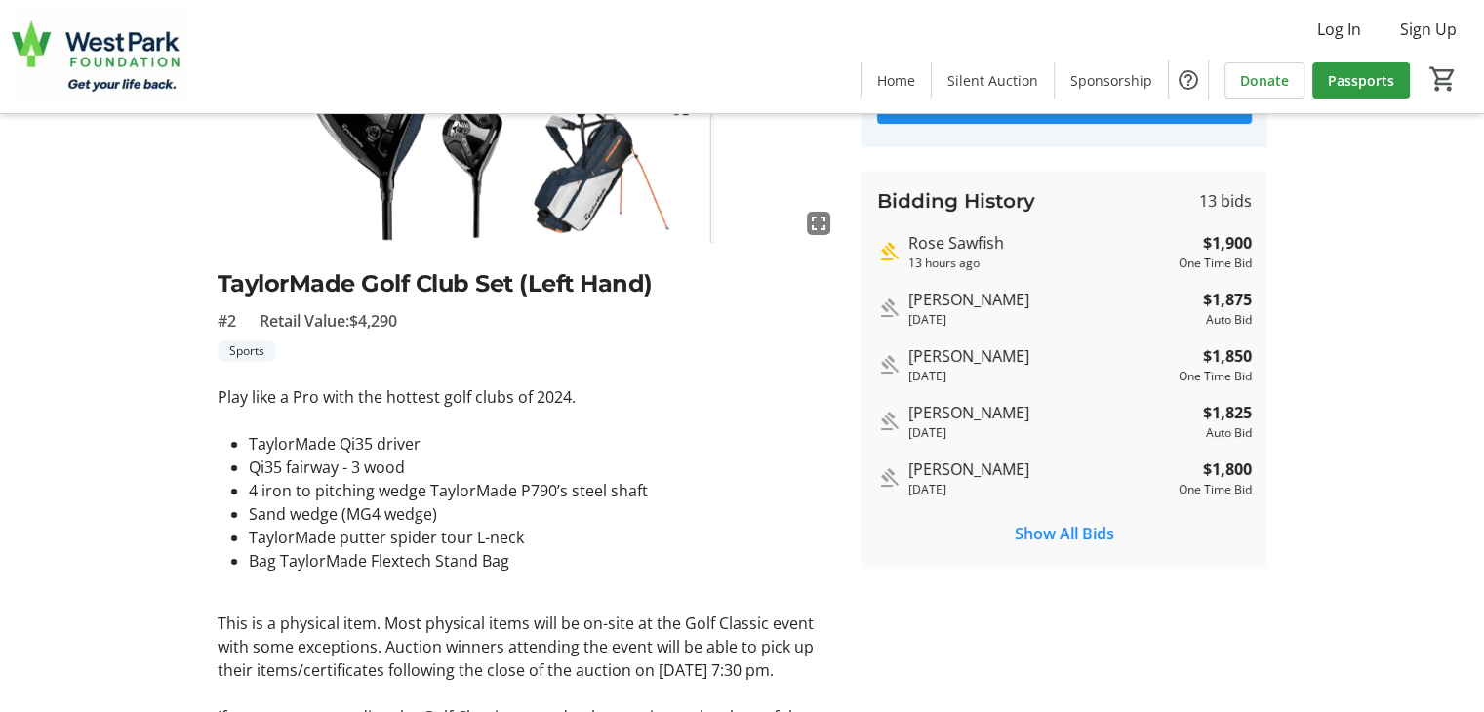
scroll to position [293, 0]
